Goal: Task Accomplishment & Management: Manage account settings

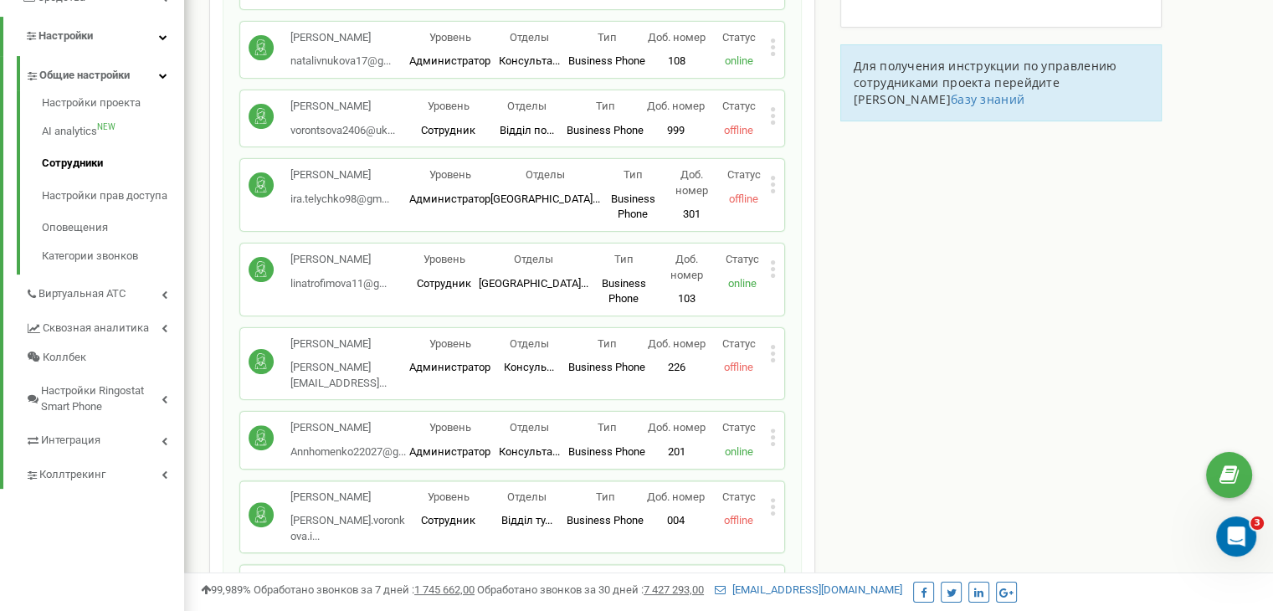
scroll to position [2128, 0]
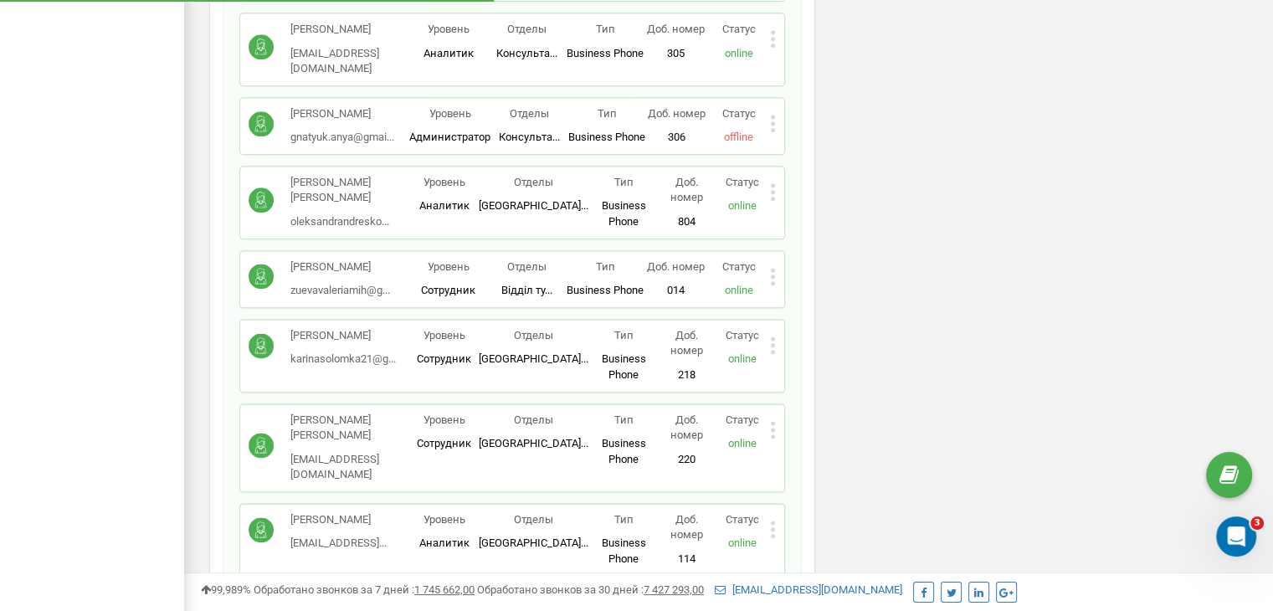
click at [772, 201] on icon at bounding box center [773, 192] width 6 height 18
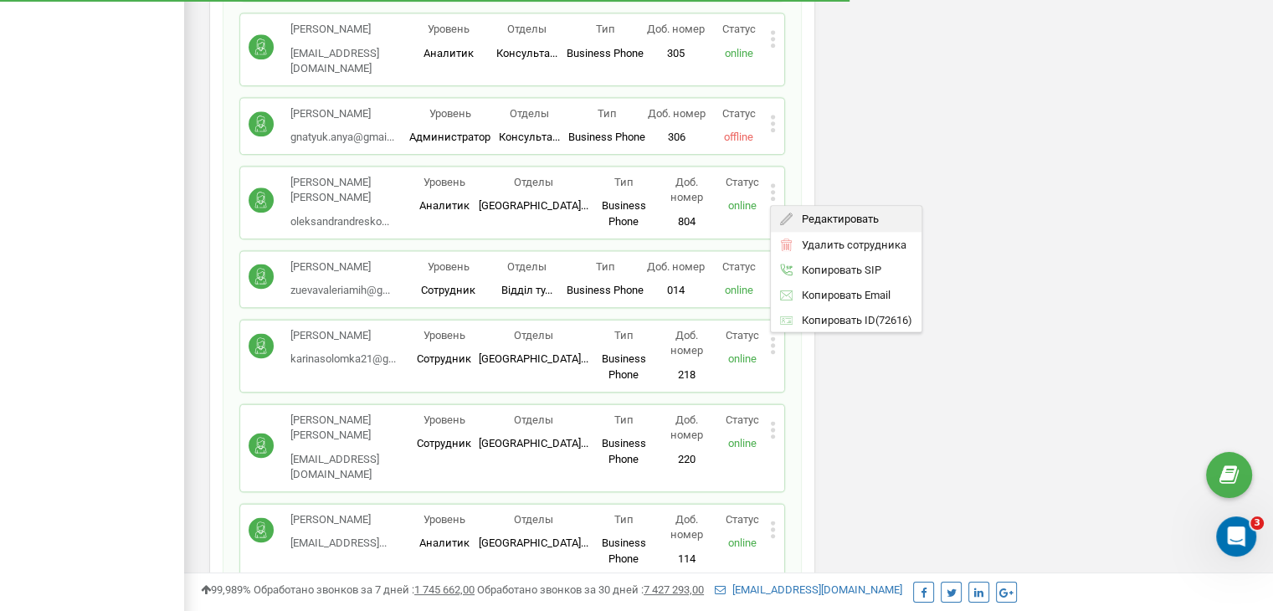
click at [815, 224] on span "Редактировать" at bounding box center [835, 219] width 85 height 11
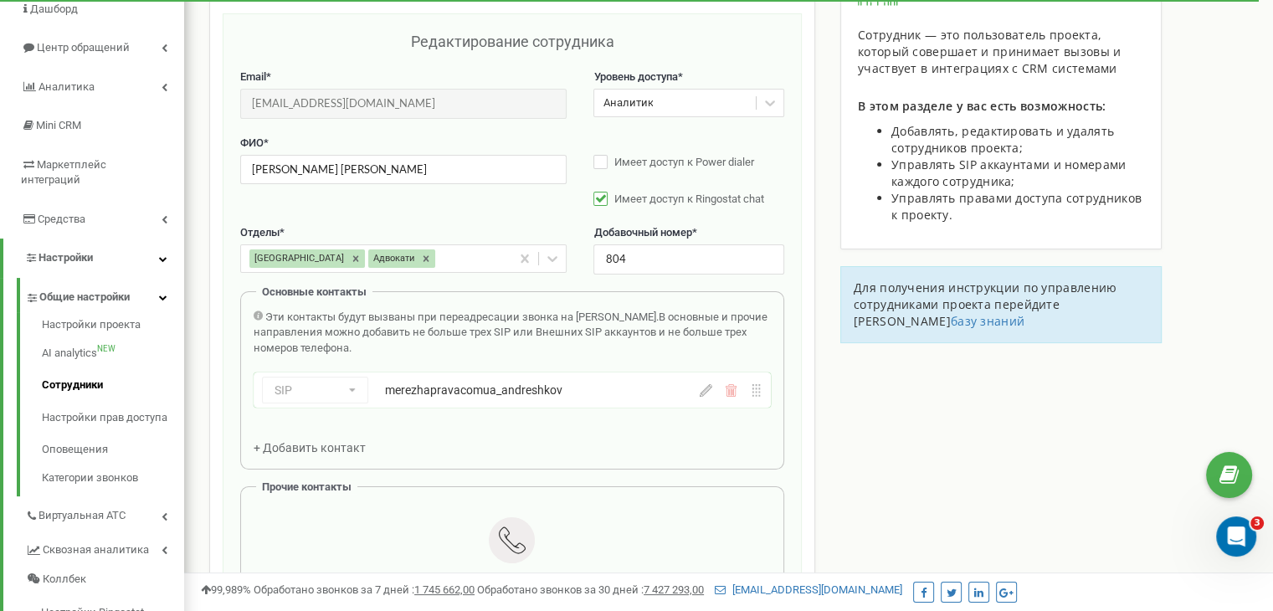
scroll to position [167, 0]
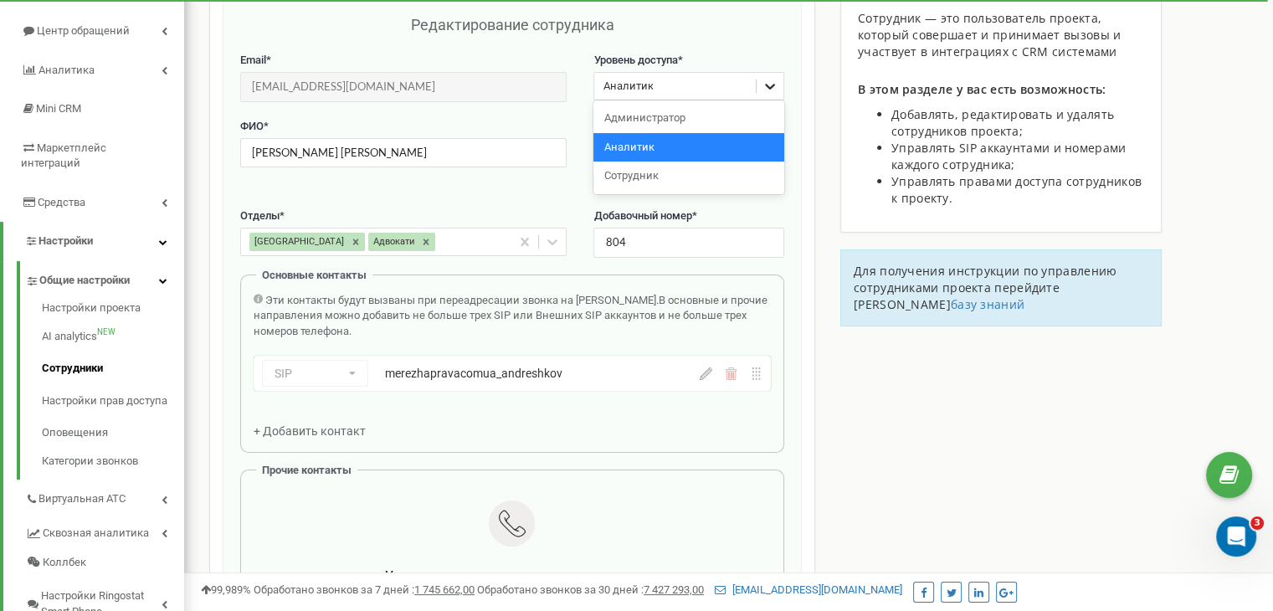
click at [760, 78] on div at bounding box center [770, 86] width 27 height 27
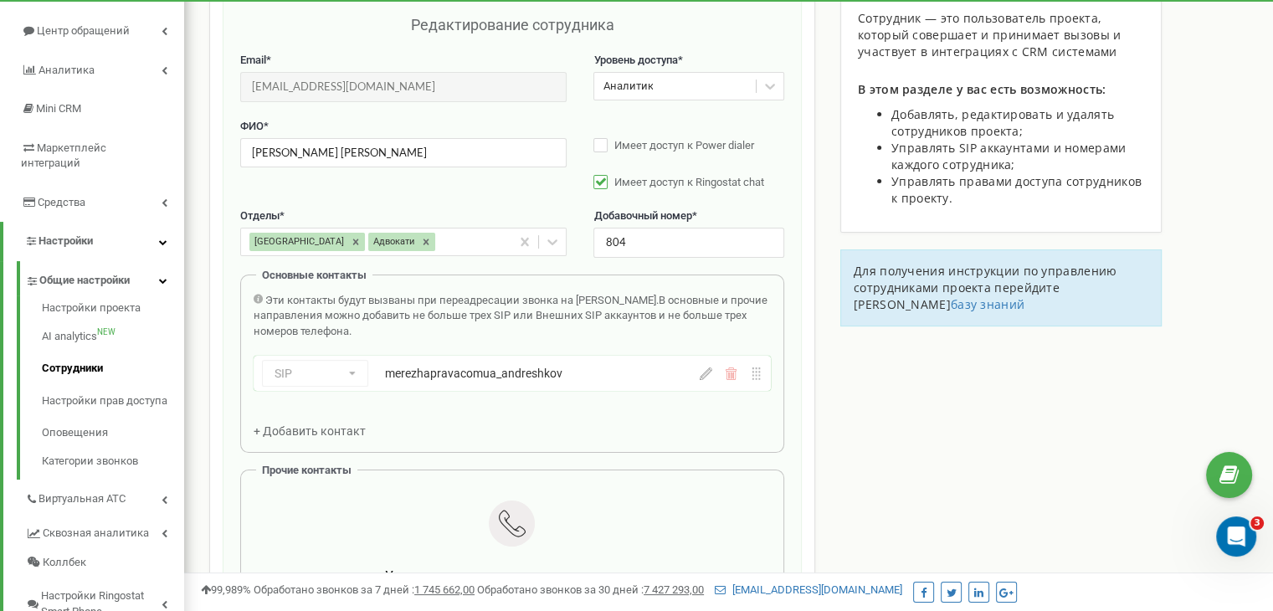
click at [558, 272] on div "Отделы * Одеса Адвокати Добавочный номер * 804" at bounding box center [512, 241] width 544 height 66
click at [274, 185] on div "ФИО * Андрешков Олександр Дмитрович Имеет доступ к Power dialer Имеет доступ к …" at bounding box center [512, 164] width 544 height 90
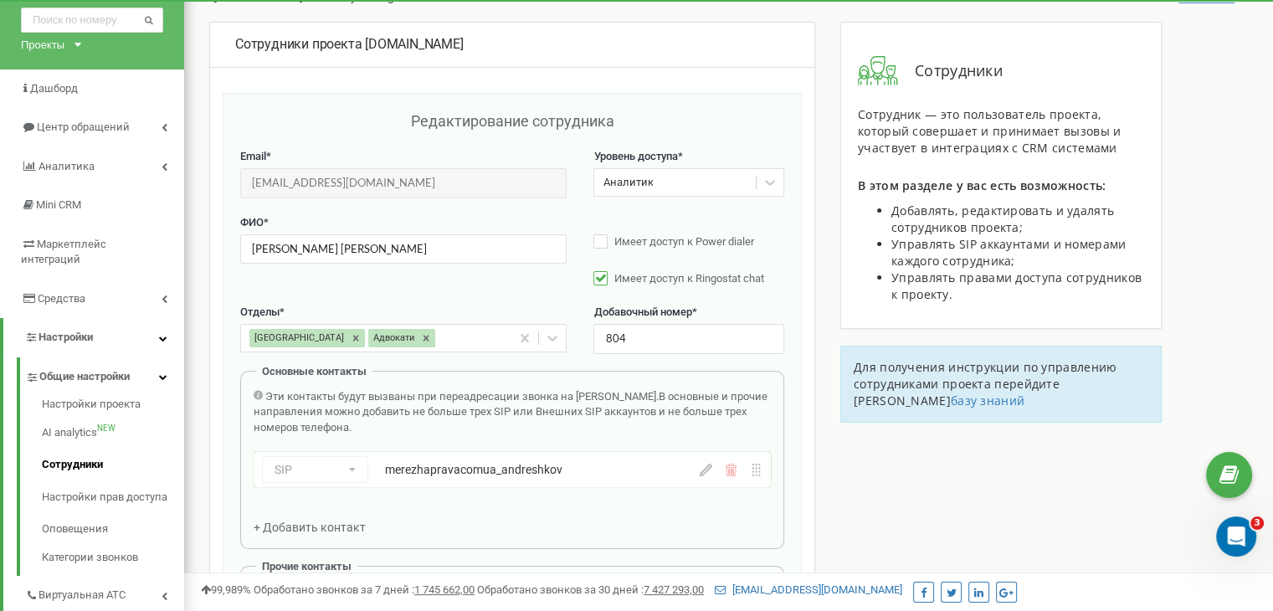
scroll to position [0, 0]
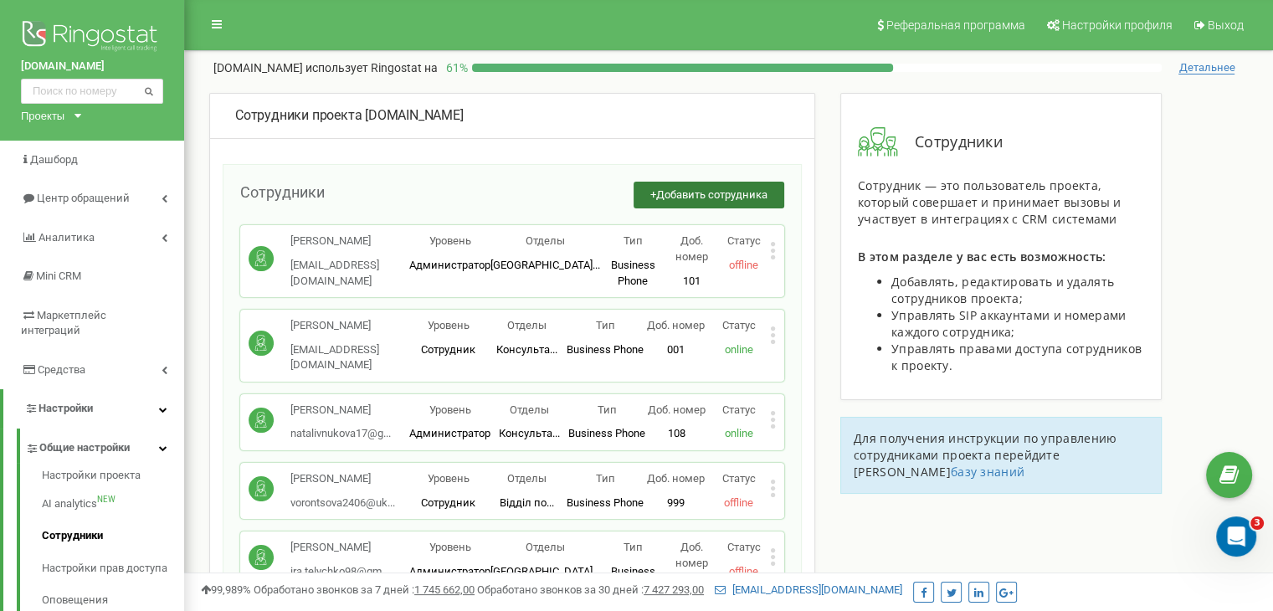
click at [760, 193] on span "Добавить сотрудника" at bounding box center [711, 194] width 111 height 13
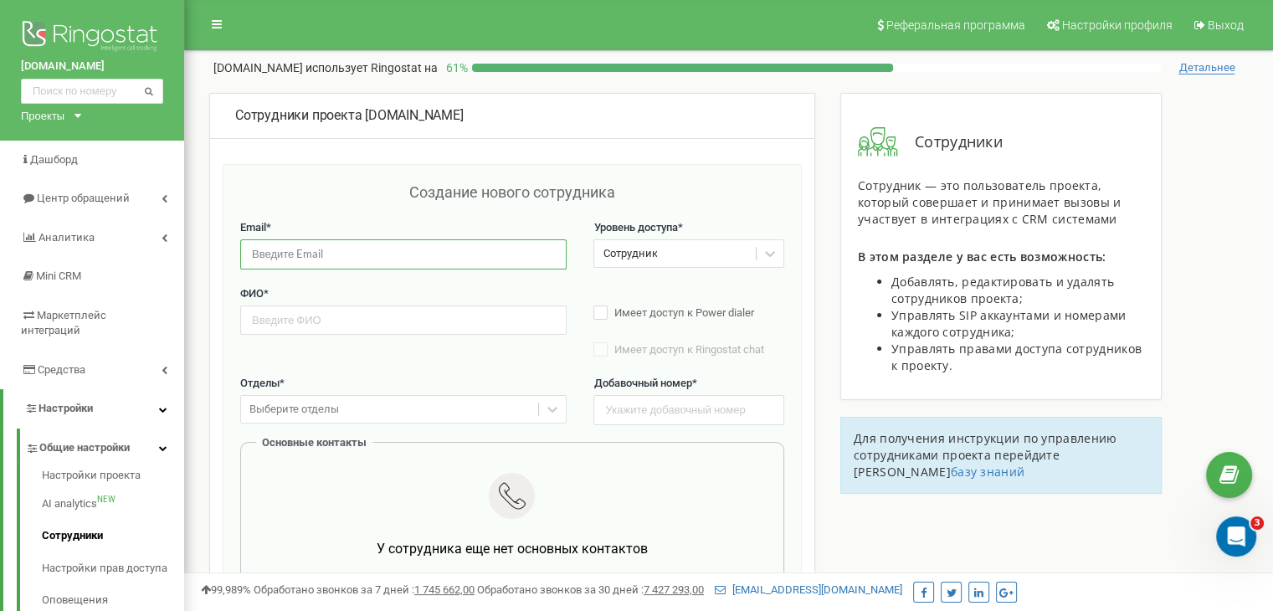
click at [383, 258] on input "email" at bounding box center [403, 253] width 327 height 29
paste input "merezhapravacomua_sobol"
type input "merezhapravacomua_sobol"
click at [390, 319] on input "text" at bounding box center [403, 320] width 327 height 29
drag, startPoint x: 414, startPoint y: 242, endPoint x: 154, endPoint y: 259, distance: 260.1
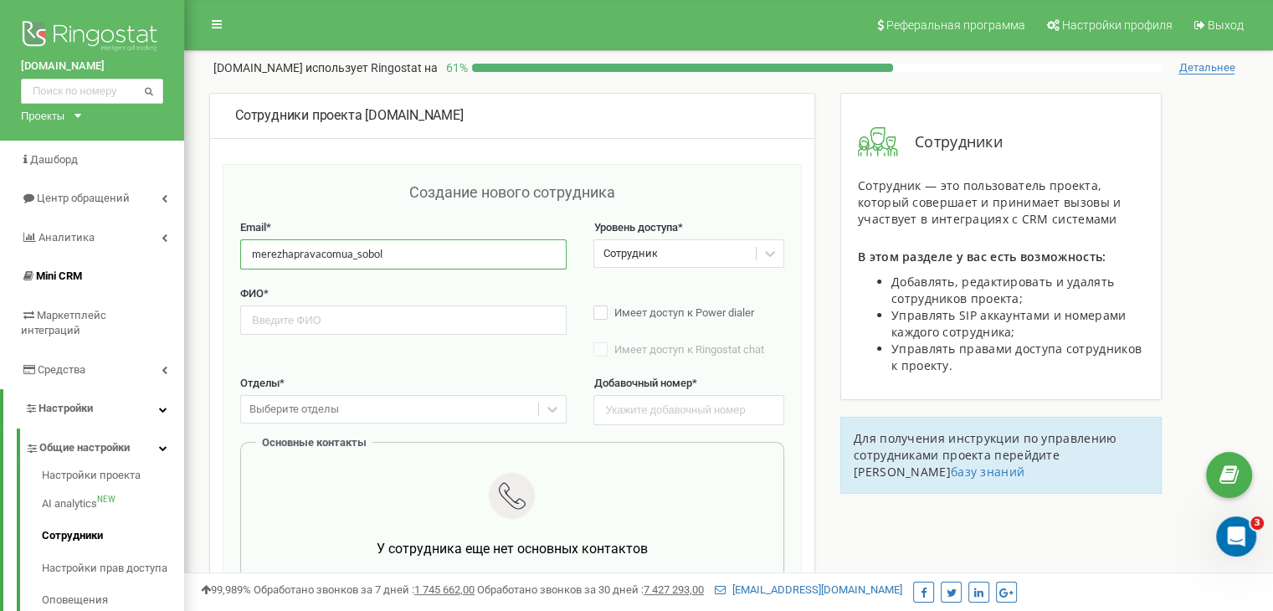
paste input "[EMAIL_ADDRESS][DOMAIN_NAME]"
type input "[EMAIL_ADDRESS][DOMAIN_NAME]"
click at [365, 314] on input "text" at bounding box center [403, 320] width 327 height 29
paste input "[PERSON_NAME]"
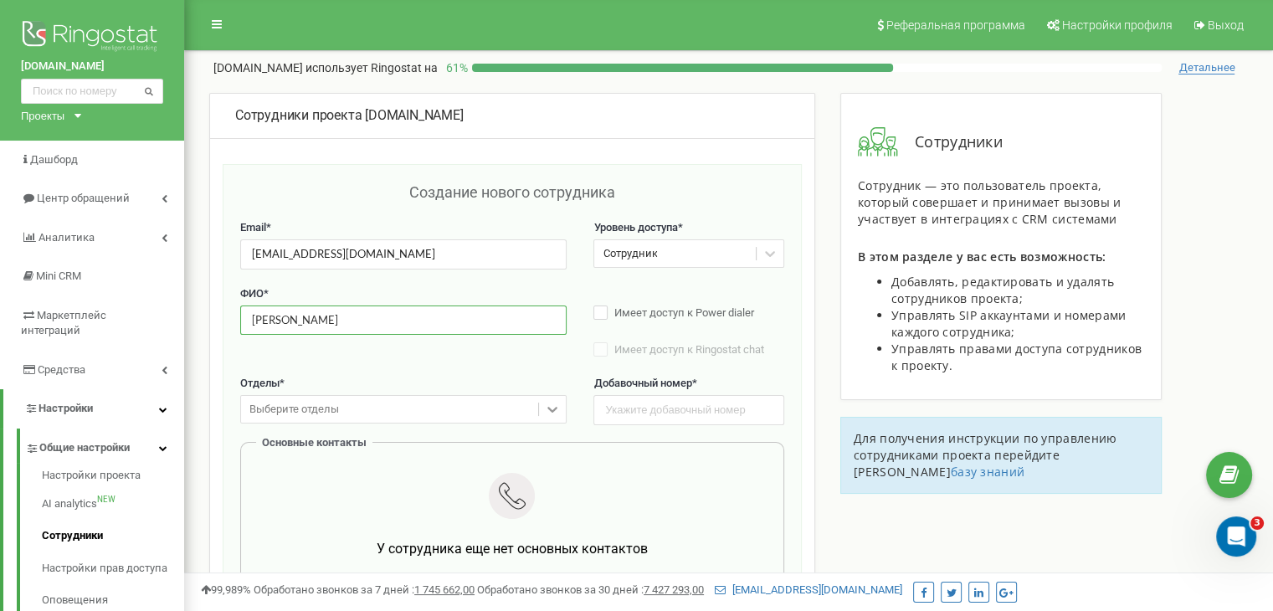
type input "[PERSON_NAME]"
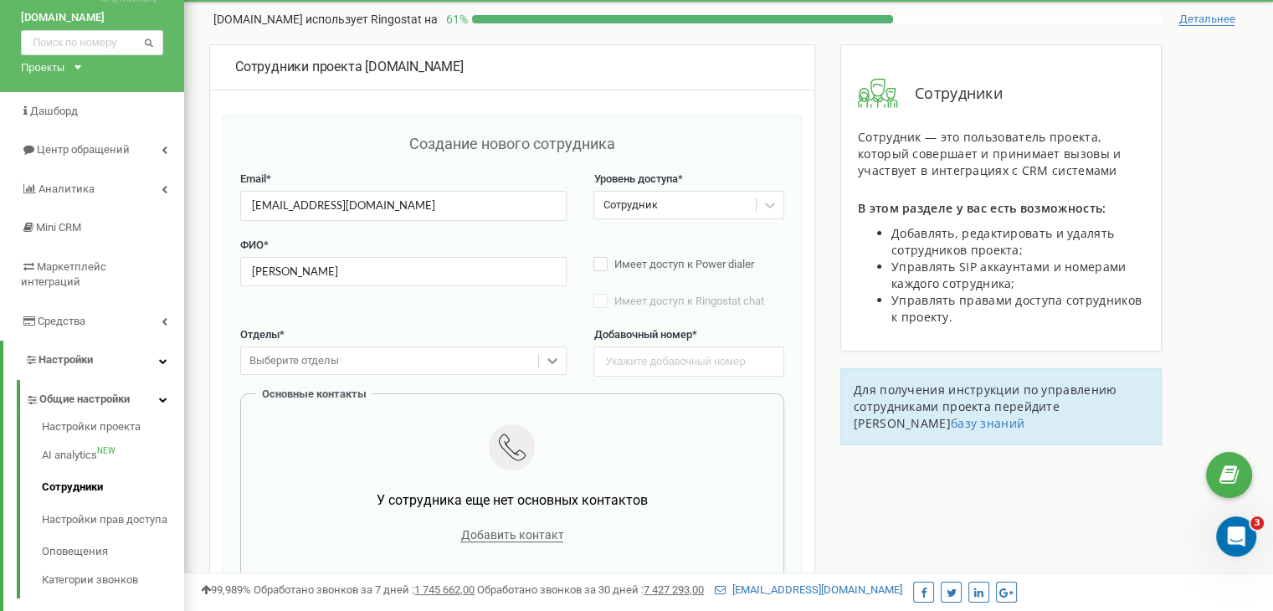
click at [541, 375] on div "Выберите отделы" at bounding box center [403, 361] width 327 height 28
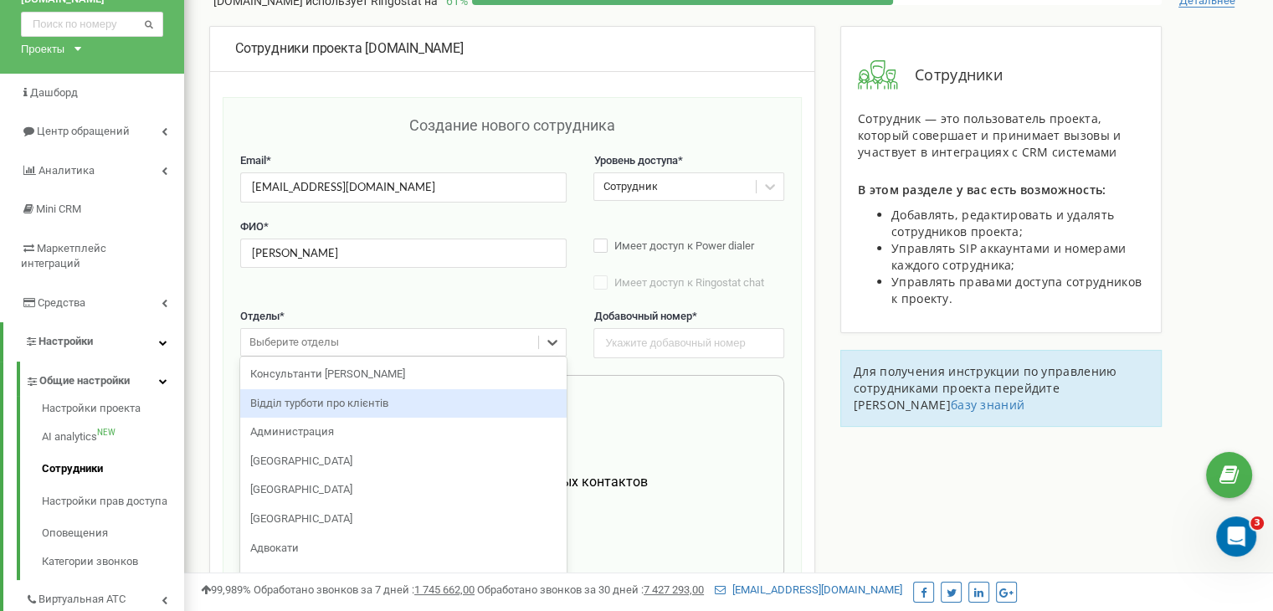
scroll to position [70, 0]
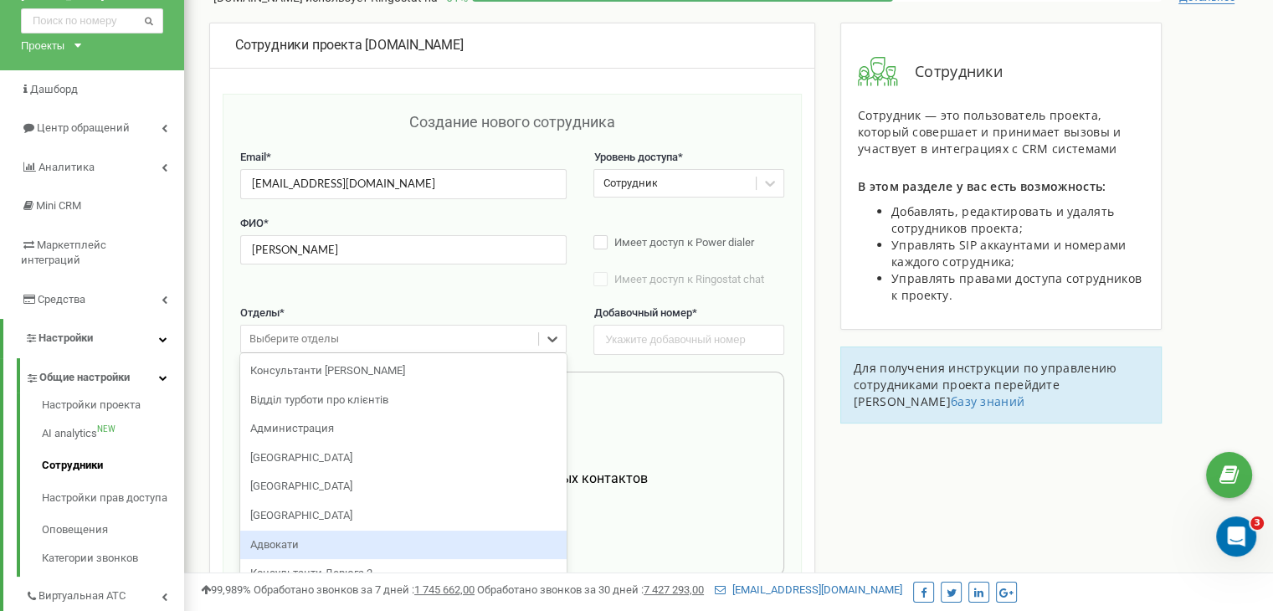
click at [315, 548] on div "Адвокати" at bounding box center [403, 545] width 327 height 29
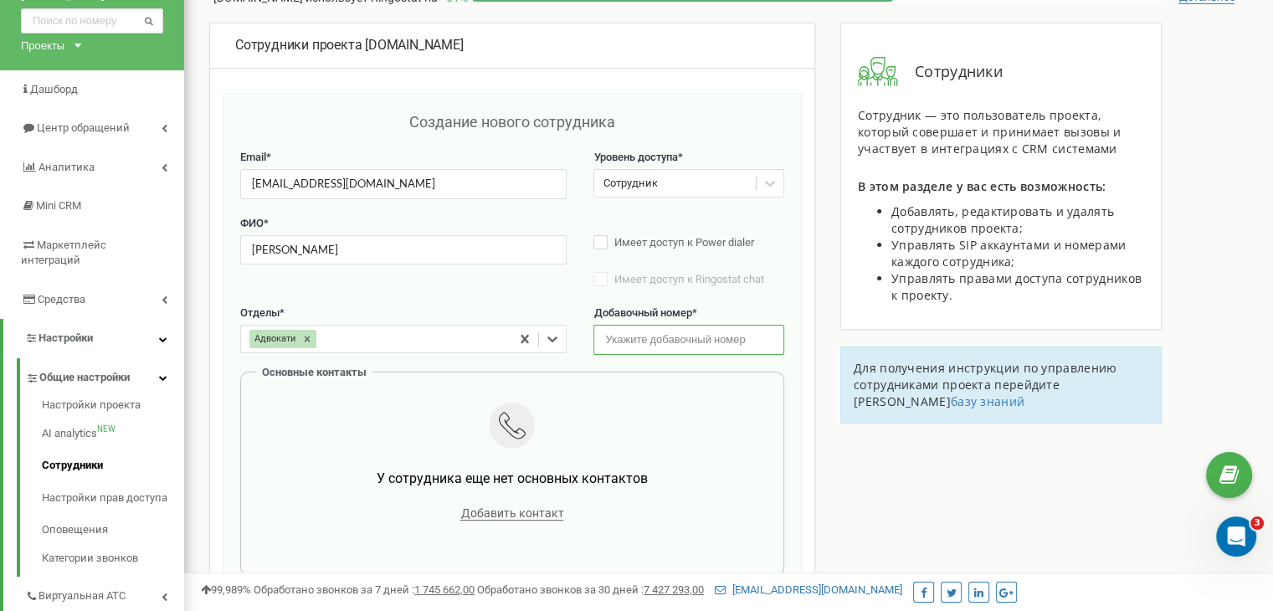
click at [702, 336] on input "text" at bounding box center [689, 339] width 190 height 29
type input "813"
click at [543, 507] on span "Добавить контакт" at bounding box center [512, 514] width 103 height 14
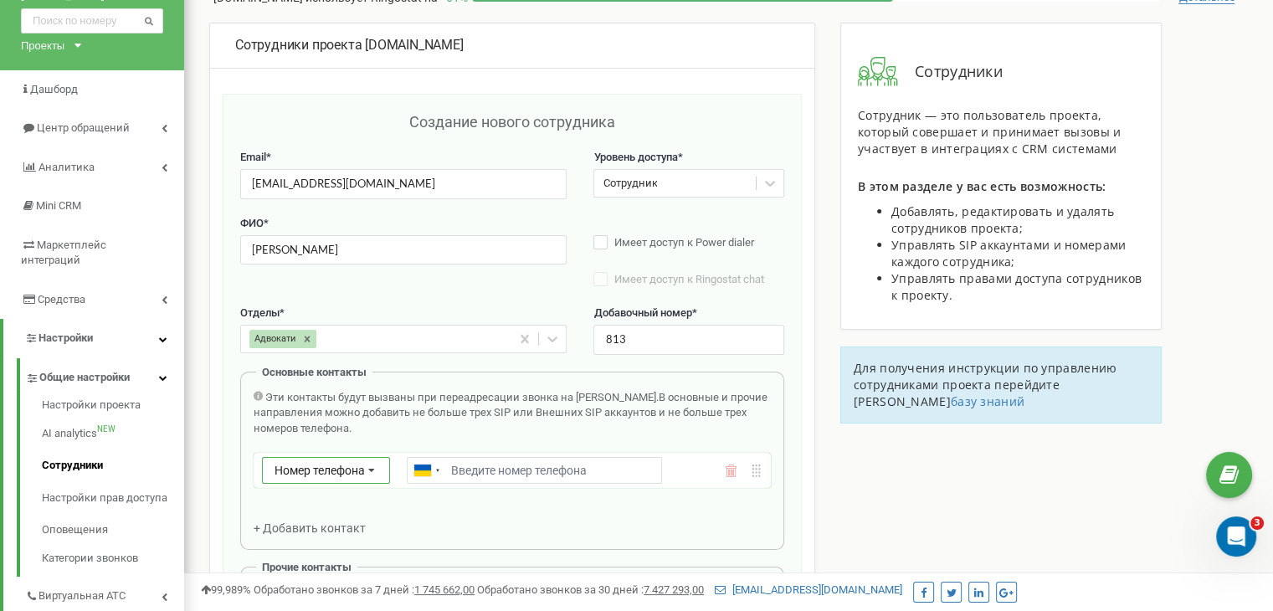
click at [362, 476] on icon at bounding box center [372, 471] width 32 height 27
click at [332, 510] on div "SIP" at bounding box center [326, 519] width 126 height 24
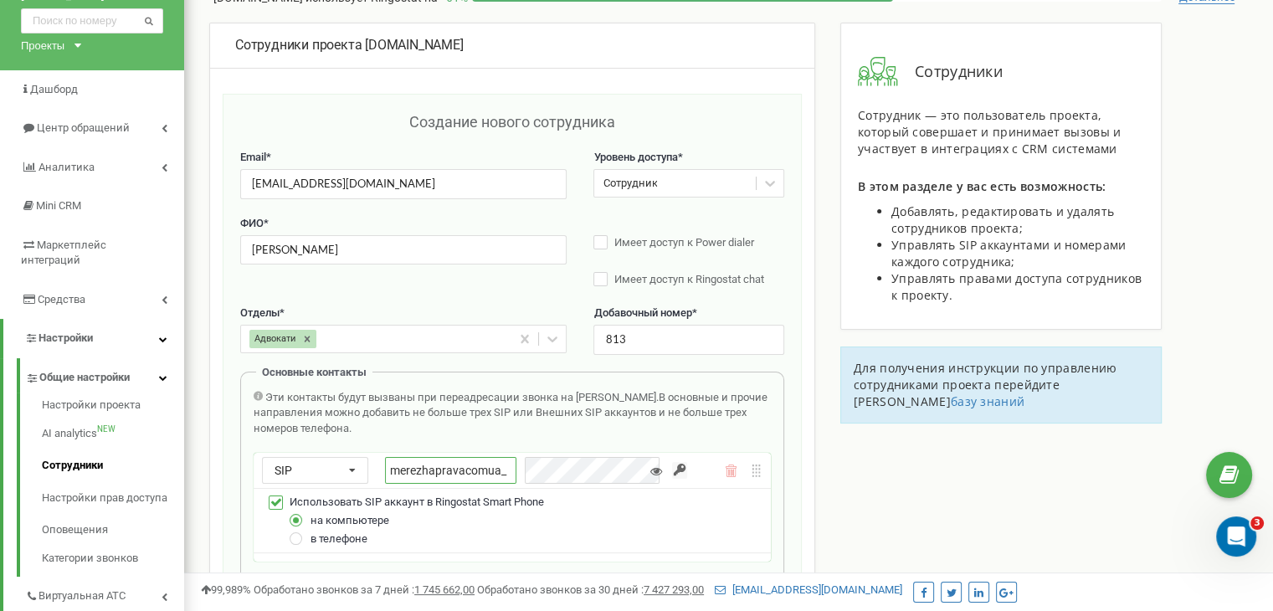
click at [459, 470] on input "merezhapravacomua_" at bounding box center [450, 470] width 131 height 27
paste input "sobol"
type input "merezhapravacomua_sobol"
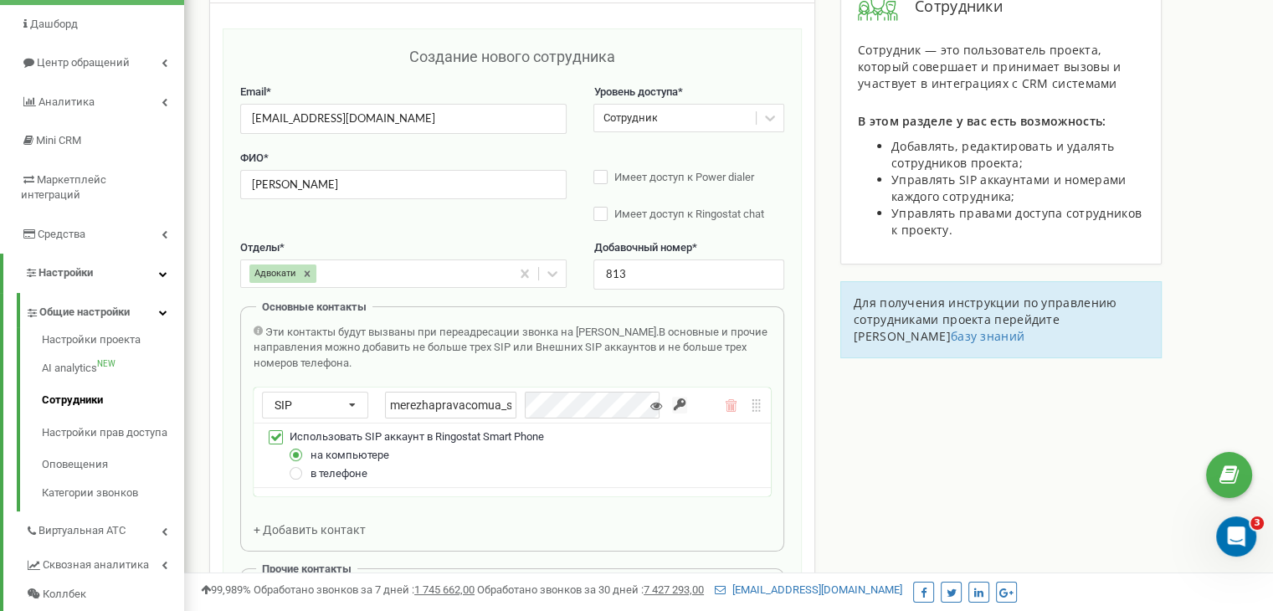
scroll to position [154, 0]
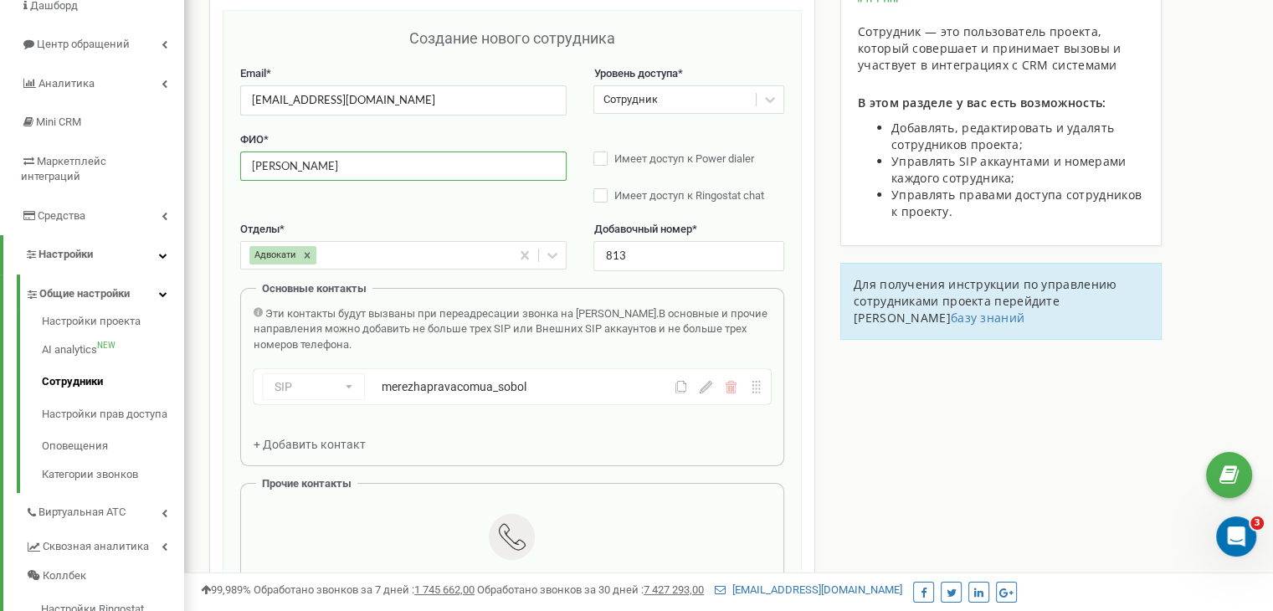
drag, startPoint x: 252, startPoint y: 166, endPoint x: 194, endPoint y: 170, distance: 57.9
click at [194, 170] on div "Реферальная программа Настройки профиля Выход [DOMAIN_NAME] использует Ringosta…" at bounding box center [728, 348] width 1089 height 1005
click at [404, 162] on input "[PERSON_NAME]" at bounding box center [403, 166] width 327 height 29
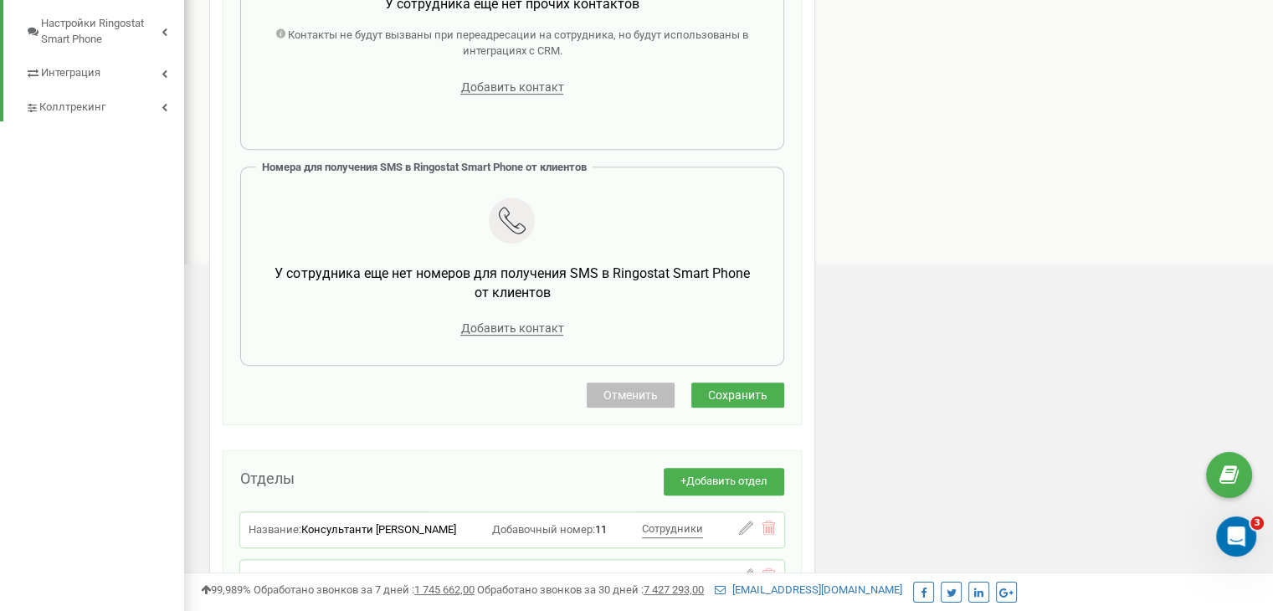
scroll to position [740, 0]
click at [744, 396] on span "Сохранить" at bounding box center [737, 394] width 59 height 13
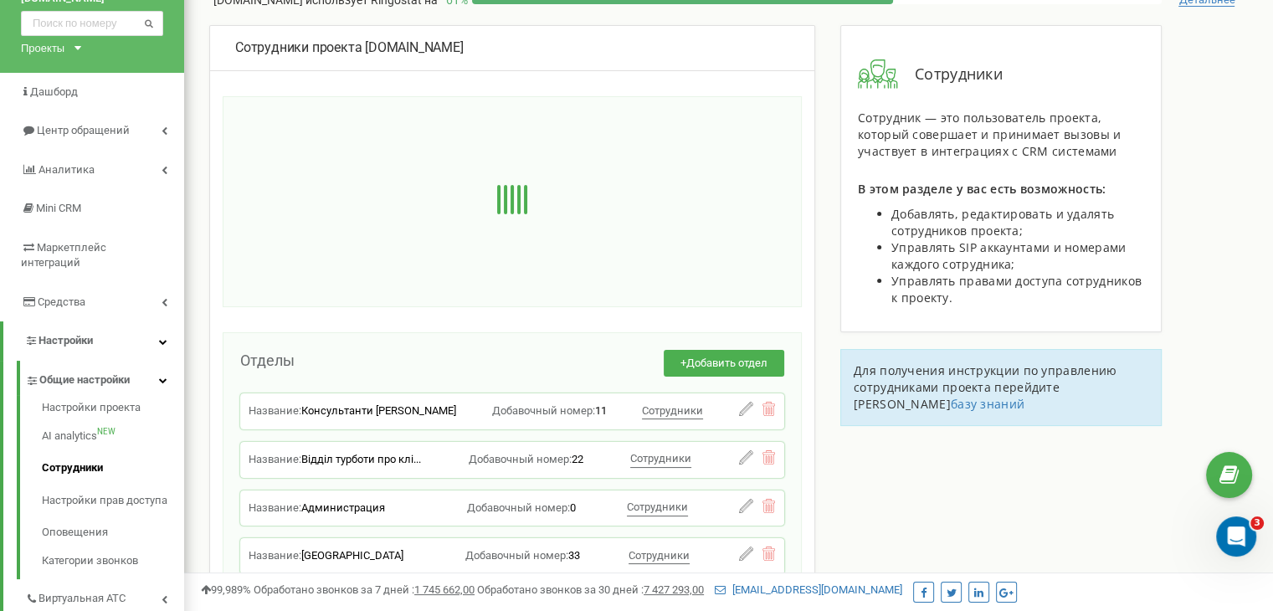
scroll to position [0, 0]
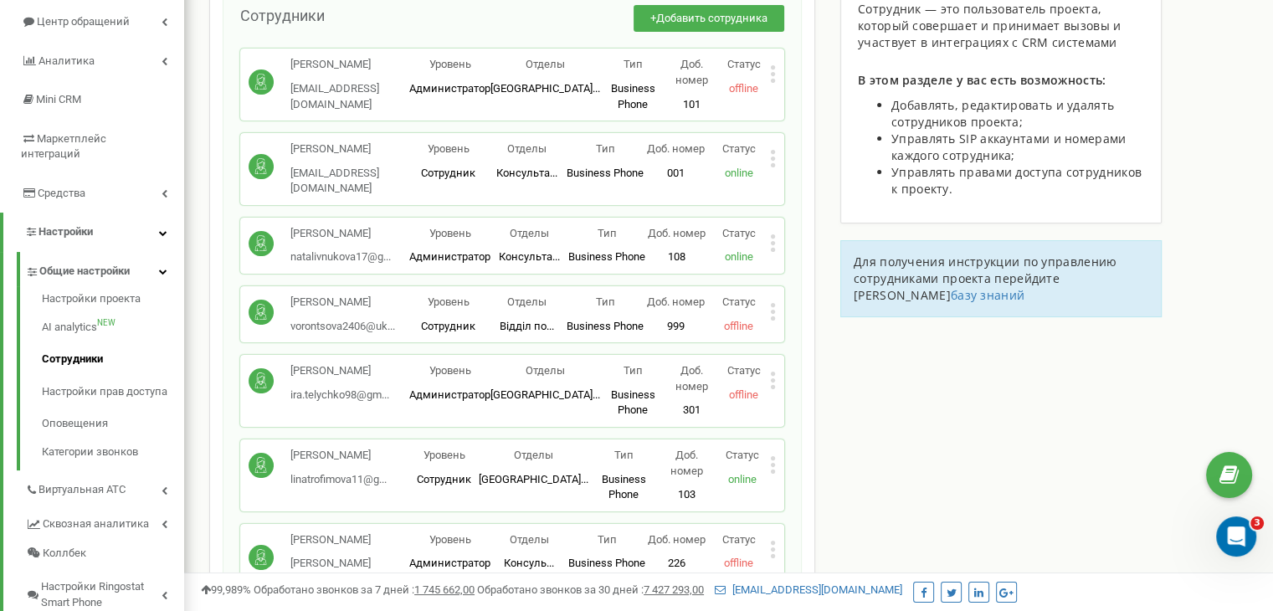
scroll to position [251, 0]
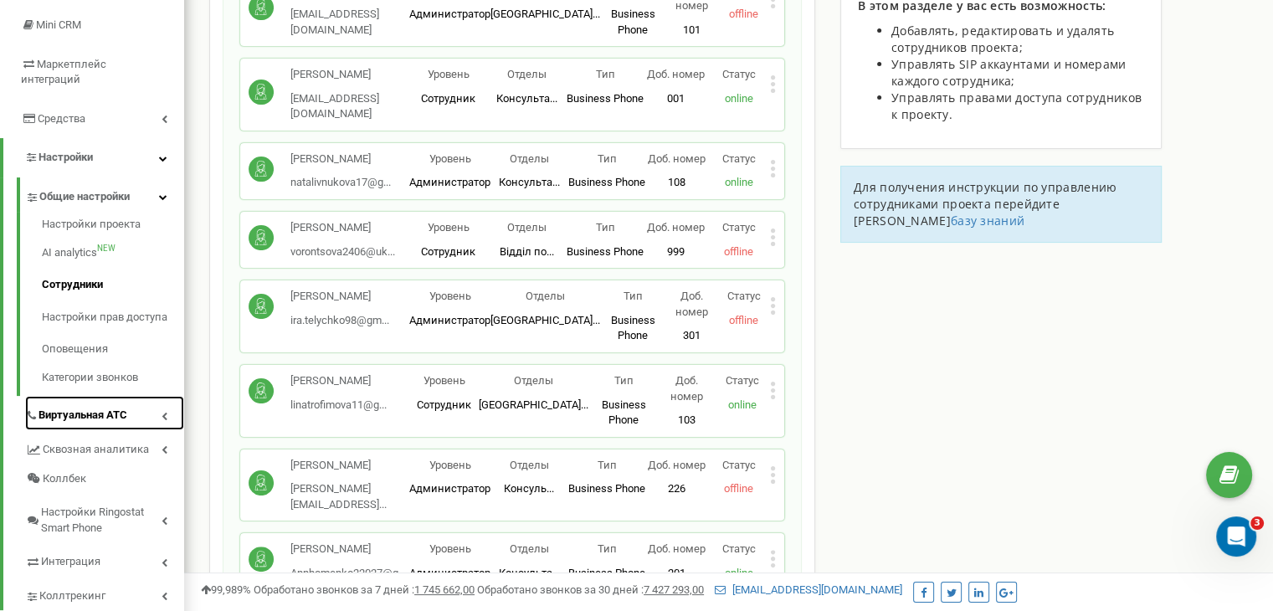
click at [121, 408] on span "Виртуальная АТС" at bounding box center [83, 416] width 89 height 16
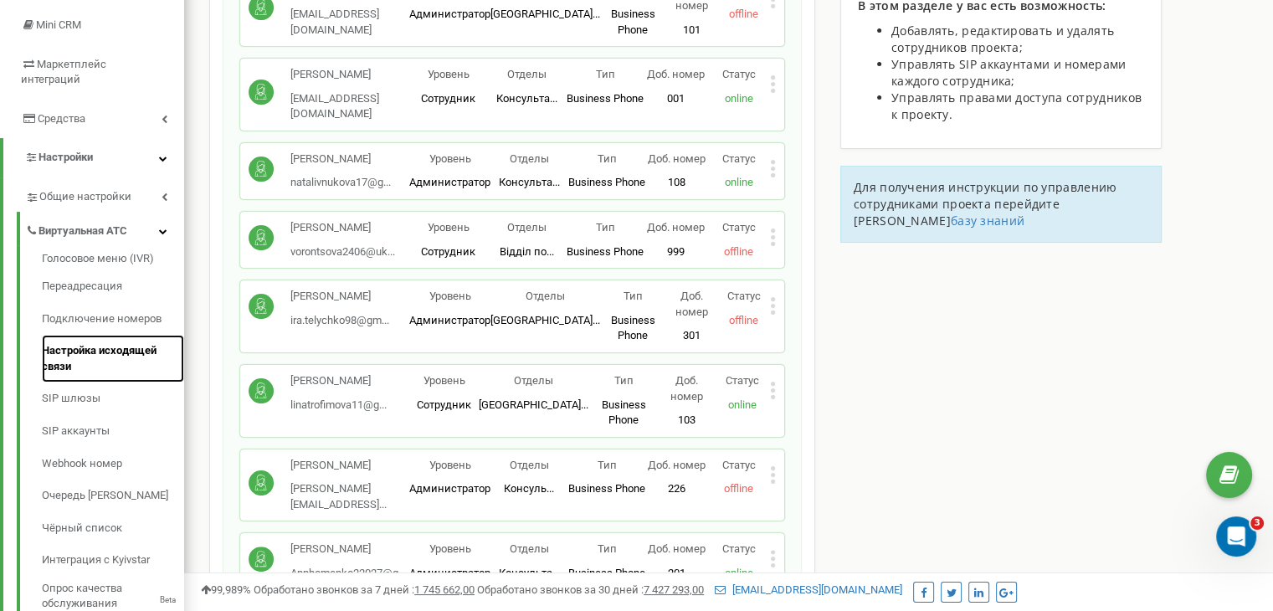
click at [121, 335] on link "Настройка исходящей связи" at bounding box center [113, 359] width 142 height 48
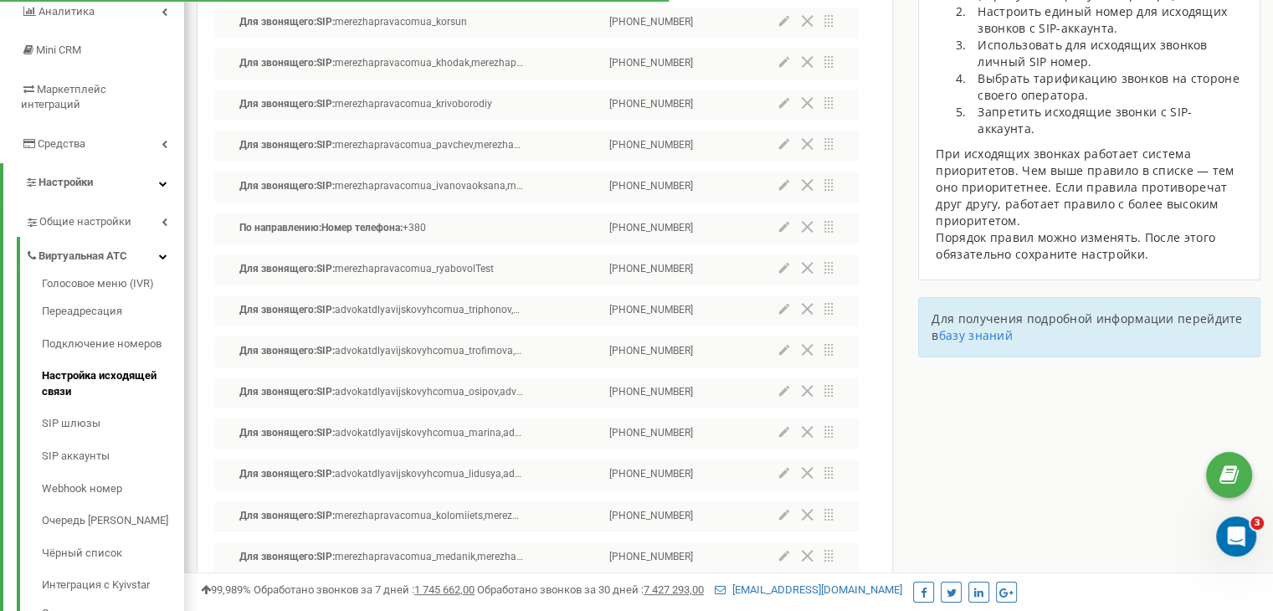
scroll to position [251, 0]
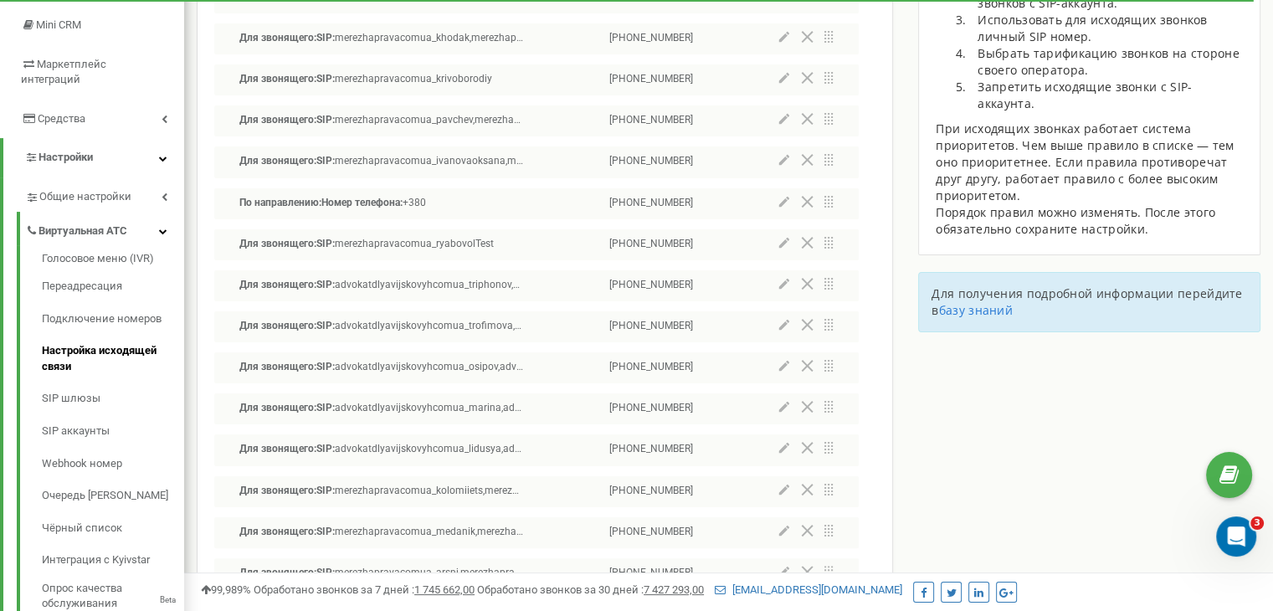
click at [785, 488] on icon at bounding box center [785, 489] width 10 height 10
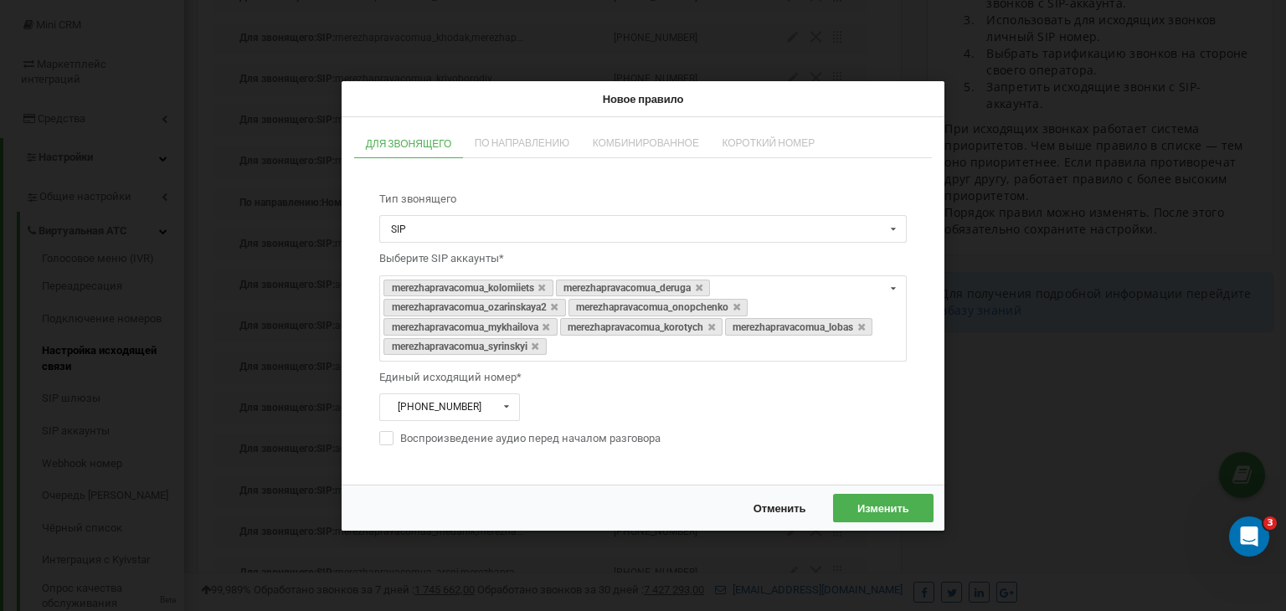
drag, startPoint x: 736, startPoint y: 362, endPoint x: 741, endPoint y: 352, distance: 10.5
click at [737, 363] on span "Единый исходящий номер*" at bounding box center [642, 377] width 527 height 32
click at [741, 352] on div "merezhapravacomua_kolomiiets merezhapravacomua_deruga merezhapravacomua_ozarins…" at bounding box center [642, 318] width 527 height 86
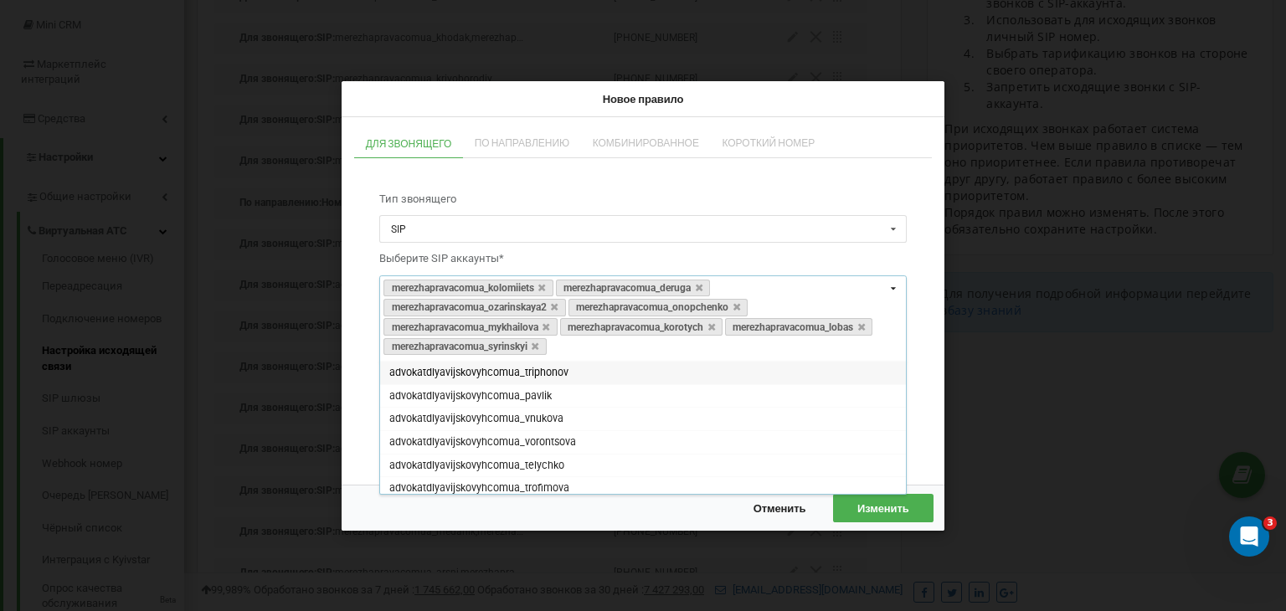
paste input "merezhapravacomua_sobol"
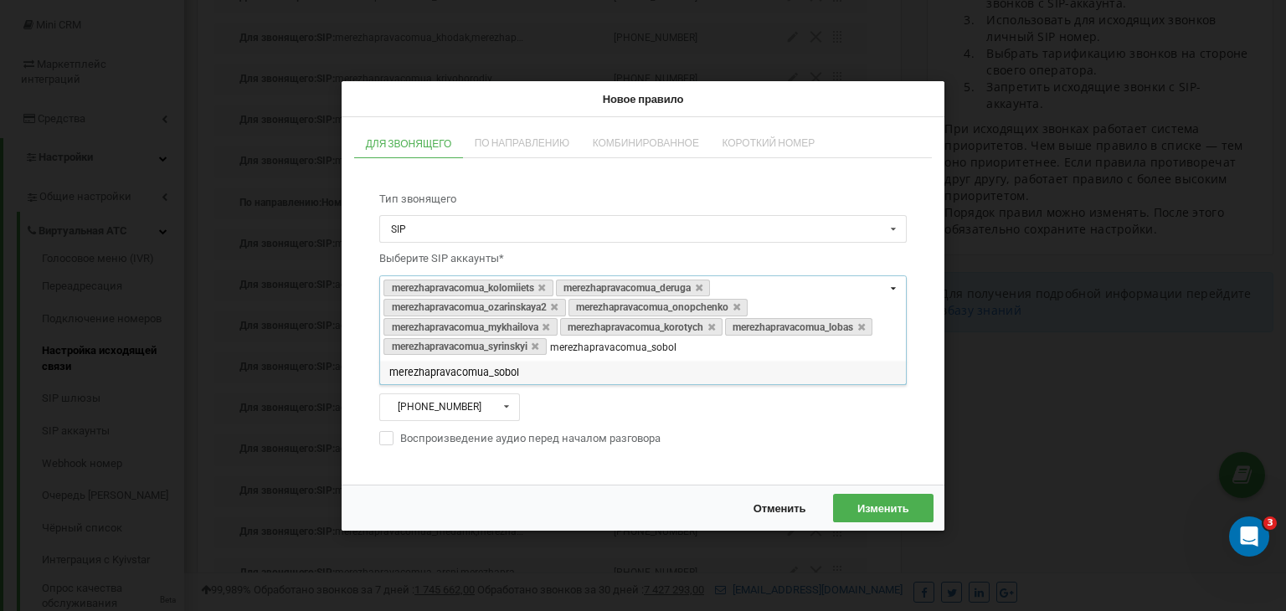
type input "merezhapravacomua_sobol"
click at [723, 373] on div "merezhapravacomua_sobol" at bounding box center [643, 371] width 526 height 23
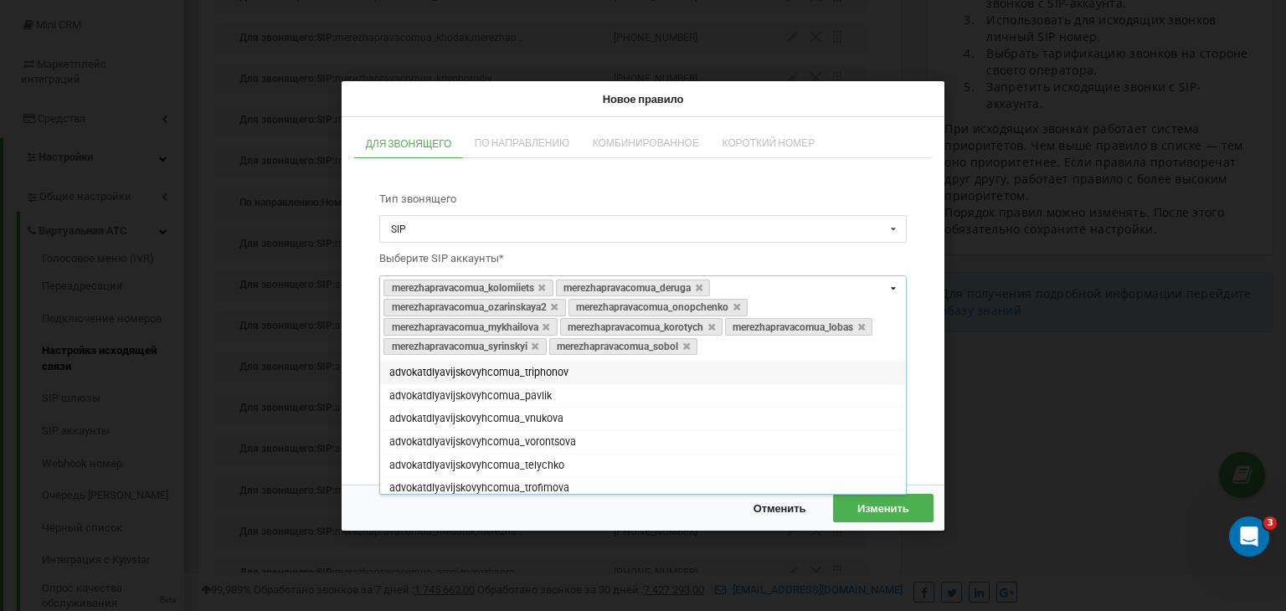
click at [923, 344] on div "Тип звонящего SIP SIP Отдел Сотрудник Выберите SIP аккаунты* merezhapravacomua_…" at bounding box center [643, 319] width 561 height 289
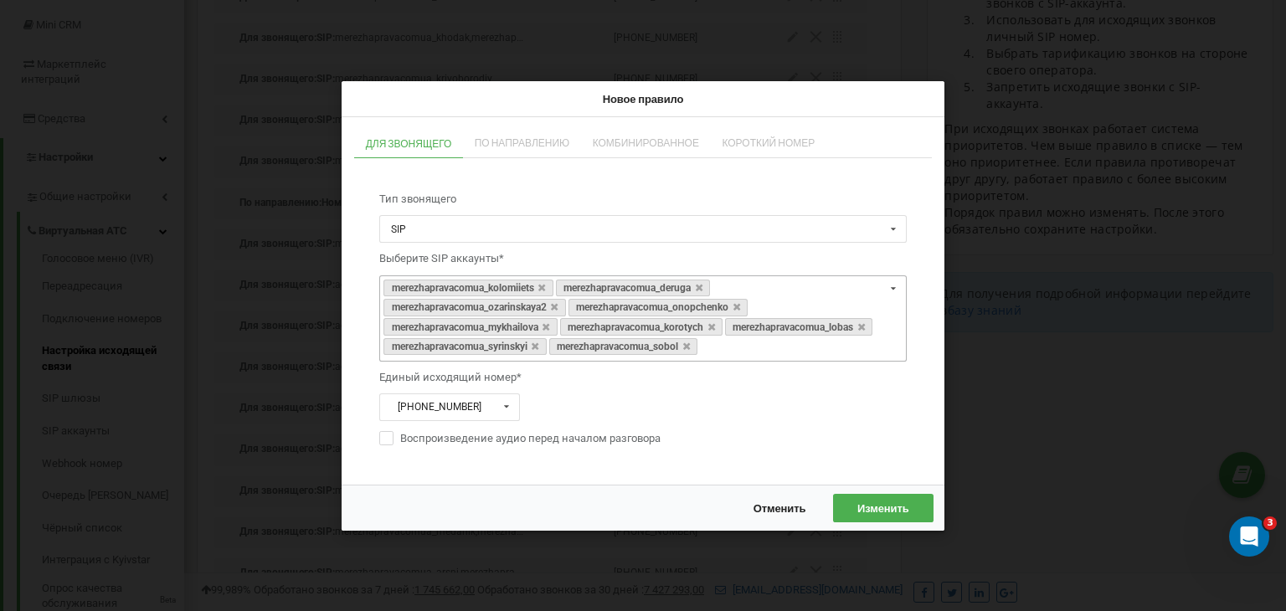
click at [870, 505] on span "Изменить" at bounding box center [883, 507] width 52 height 13
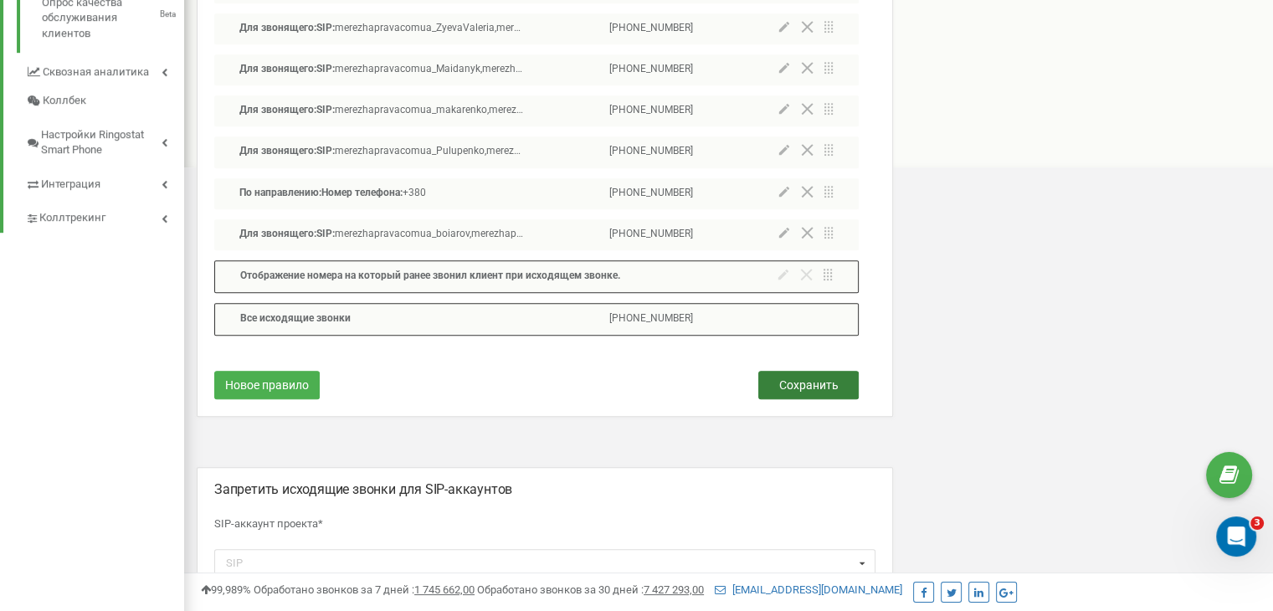
click at [810, 391] on button "Сохранить" at bounding box center [809, 385] width 100 height 28
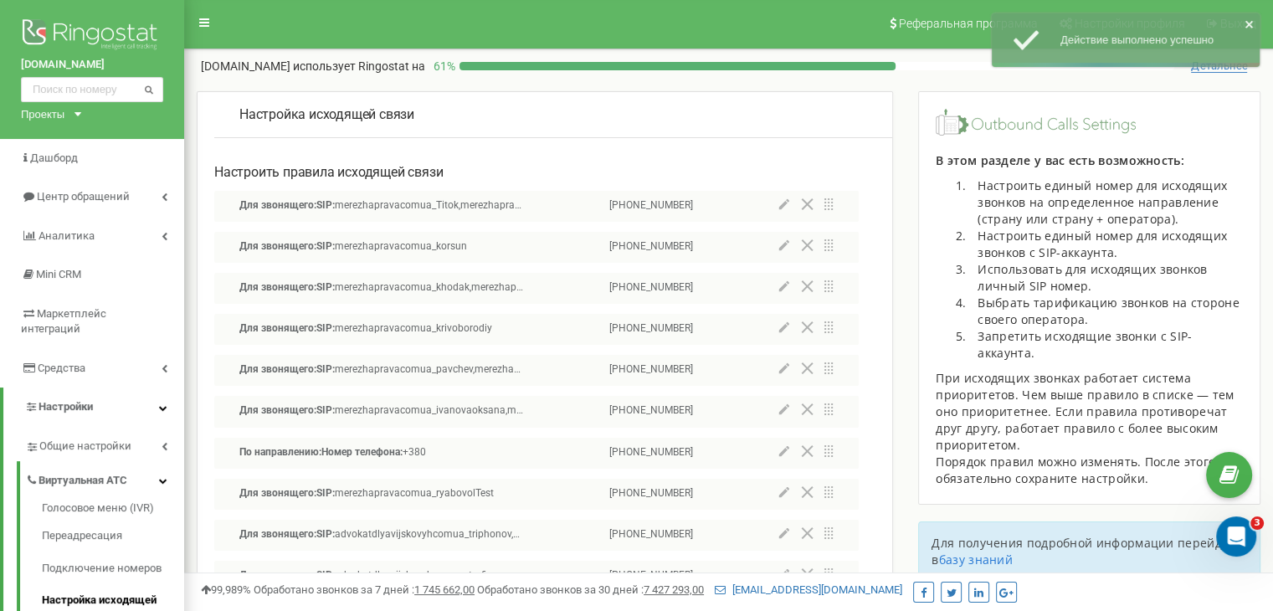
scroll to position [0, 0]
